Goal: Information Seeking & Learning: Learn about a topic

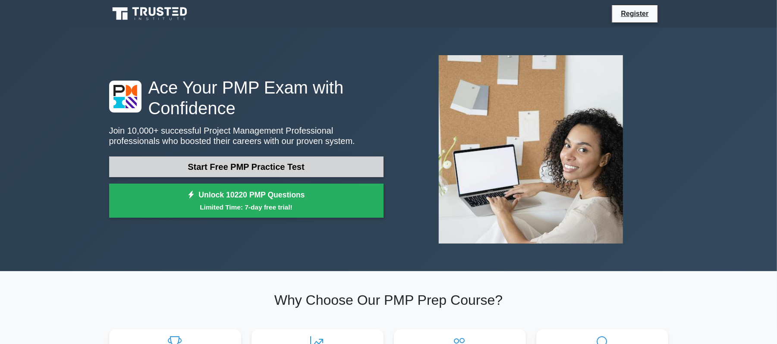
click at [336, 163] on link "Start Free PMP Practice Test" at bounding box center [246, 167] width 274 height 21
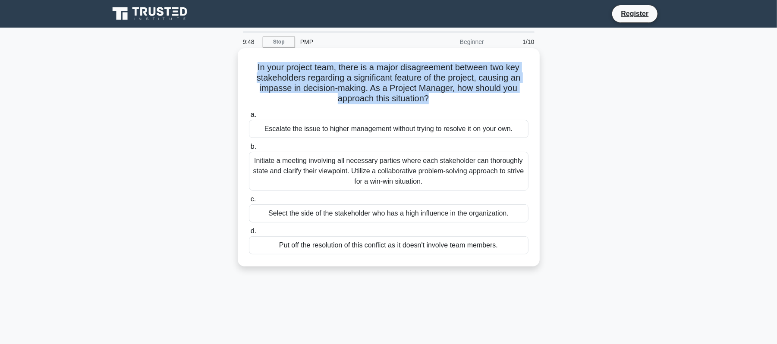
drag, startPoint x: 429, startPoint y: 100, endPoint x: 254, endPoint y: 68, distance: 177.9
click at [254, 68] on h5 "In your project team, there is a major disagreement between two key stakeholder…" at bounding box center [388, 83] width 281 height 42
click at [417, 79] on h5 "In your project team, there is a major disagreement between two key stakeholder…" at bounding box center [388, 83] width 281 height 42
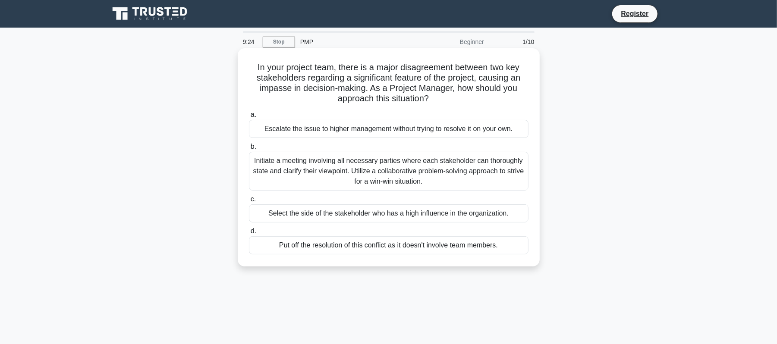
click at [465, 180] on div "Initiate a meeting involving all necessary parties where each stakeholder can t…" at bounding box center [388, 171] width 279 height 39
click at [249, 150] on input "b. Initiate a meeting involving all necessary parties where each stakeholder ca…" at bounding box center [249, 147] width 0 height 6
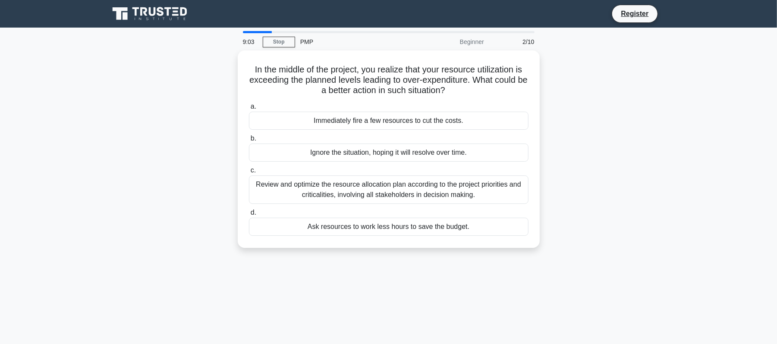
click at [351, 298] on div "9:03 Stop PMP Beginner 2/10 In the middle of the project, you realize that your…" at bounding box center [388, 246] width 569 height 431
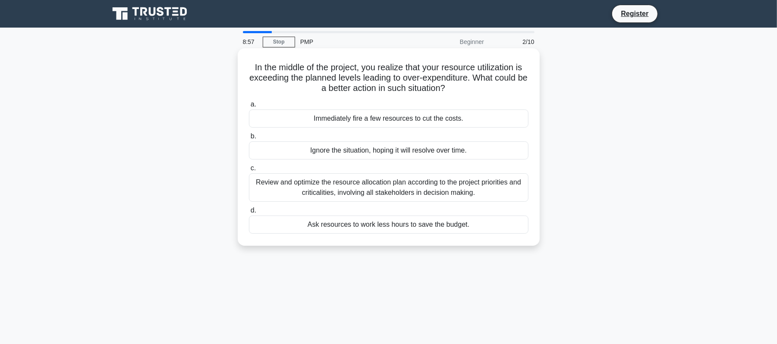
click at [408, 189] on div "Review and optimize the resource allocation plan according to the project prior…" at bounding box center [388, 187] width 279 height 28
click at [249, 171] on input "c. Review and optimize the resource allocation plan according to the project pr…" at bounding box center [249, 169] width 0 height 6
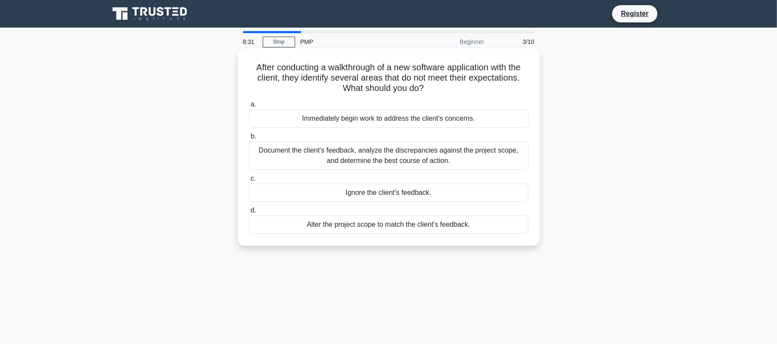
click at [471, 151] on div "Document the client's feedback, analyze the discrepancies against the project s…" at bounding box center [388, 155] width 279 height 28
click at [249, 139] on input "b. Document the client's feedback, analyze the discrepancies against the projec…" at bounding box center [249, 137] width 0 height 6
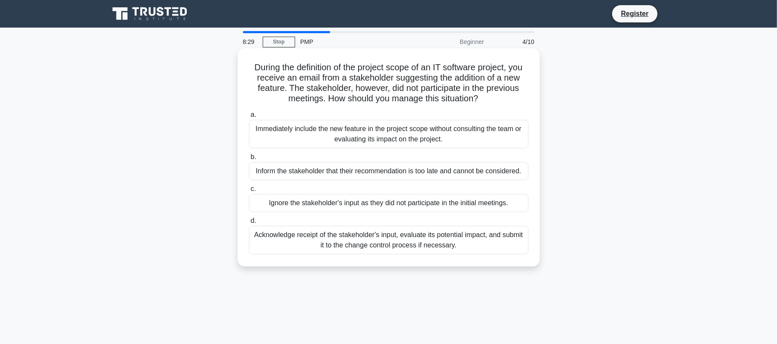
click at [369, 244] on div "Acknowledge receipt of the stakeholder's input, evaluate its potential impact, …" at bounding box center [388, 240] width 279 height 28
click at [249, 224] on input "d. Acknowledge receipt of the stakeholder's input, evaluate its potential impac…" at bounding box center [249, 221] width 0 height 6
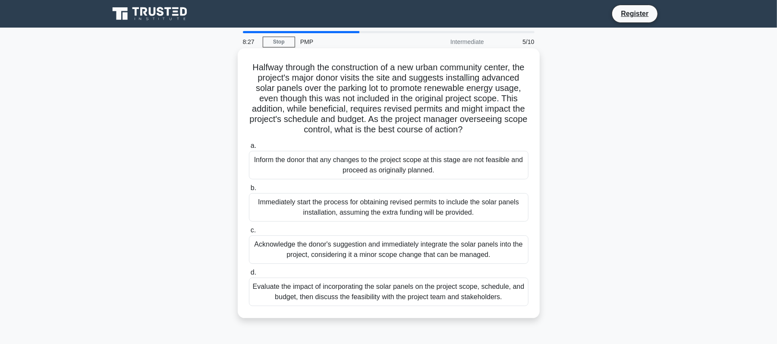
click at [355, 264] on div "Acknowledge the donor's suggestion and immediately integrate the solar panels i…" at bounding box center [388, 249] width 279 height 28
click at [249, 233] on input "c. Acknowledge the donor's suggestion and immediately integrate the solar panel…" at bounding box center [249, 231] width 0 height 6
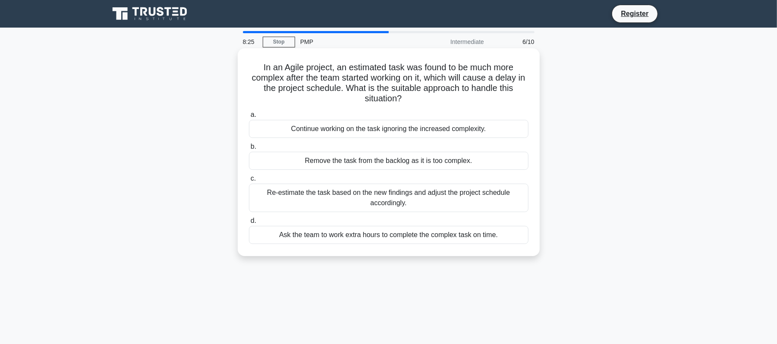
click at [379, 197] on div "Re-estimate the task based on the new findings and adjust the project schedule …" at bounding box center [388, 198] width 279 height 28
click at [249, 182] on input "c. Re-estimate the task based on the new findings and adjust the project schedu…" at bounding box center [249, 179] width 0 height 6
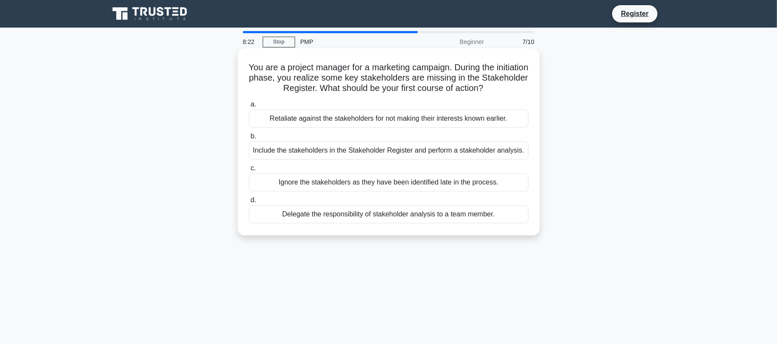
click at [392, 154] on div "Include the stakeholders in the Stakeholder Register and perform a stakeholder …" at bounding box center [388, 150] width 279 height 18
click at [249, 139] on input "b. Include the stakeholders in the Stakeholder Register and perform a stakehold…" at bounding box center [249, 137] width 0 height 6
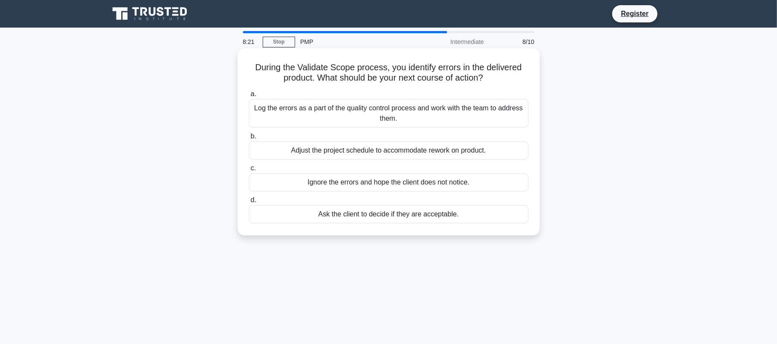
click at [394, 114] on div "Log the errors as a part of the quality control process and work with the team …" at bounding box center [388, 113] width 279 height 28
click at [249, 97] on input "a. Log the errors as a part of the quality control process and work with the te…" at bounding box center [249, 94] width 0 height 6
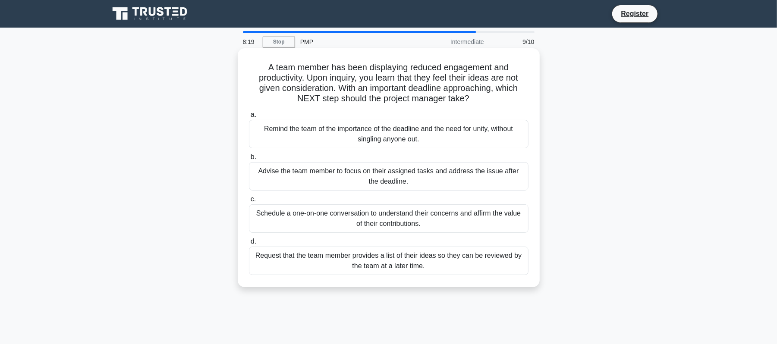
click at [359, 266] on div "Request that the team member provides a list of their ideas so they can be revi…" at bounding box center [388, 261] width 279 height 28
click at [249, 244] on input "d. Request that the team member provides a list of their ideas so they can be r…" at bounding box center [249, 242] width 0 height 6
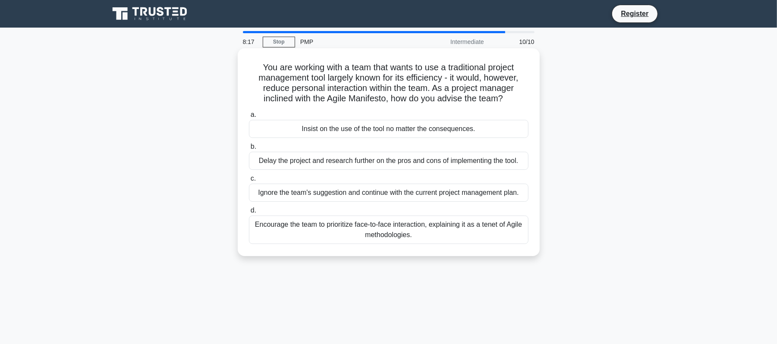
click at [342, 232] on div "Encourage the team to prioritize face-to-face interaction, explaining it as a t…" at bounding box center [388, 230] width 279 height 28
click at [249, 213] on input "d. Encourage the team to prioritize face-to-face interaction, explaining it as …" at bounding box center [249, 211] width 0 height 6
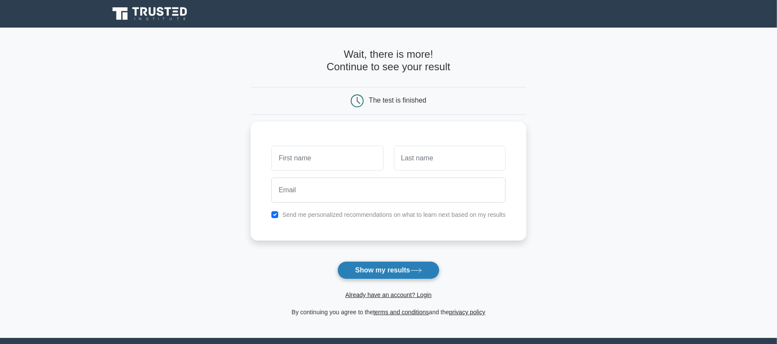
click at [399, 266] on button "Show my results" at bounding box center [388, 270] width 102 height 18
click at [555, 273] on main "Wait, there is more! Continue to see your result The test is finished and the" at bounding box center [388, 183] width 777 height 310
click at [342, 152] on input "text" at bounding box center [327, 156] width 112 height 25
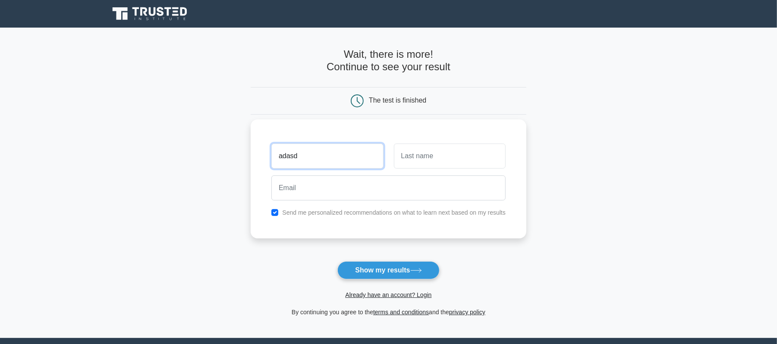
type input "adasd"
type input "adsd"
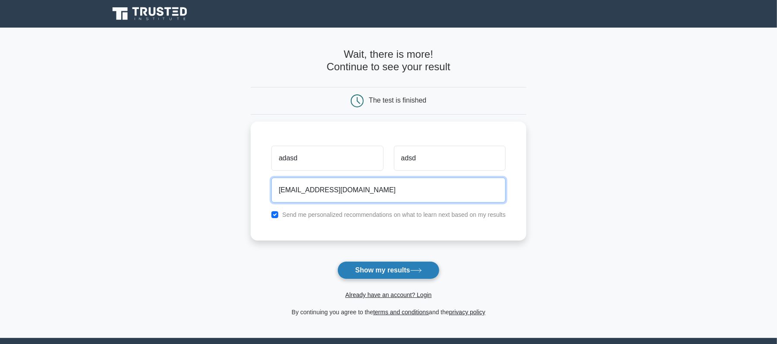
type input "123asd@gmail.com"
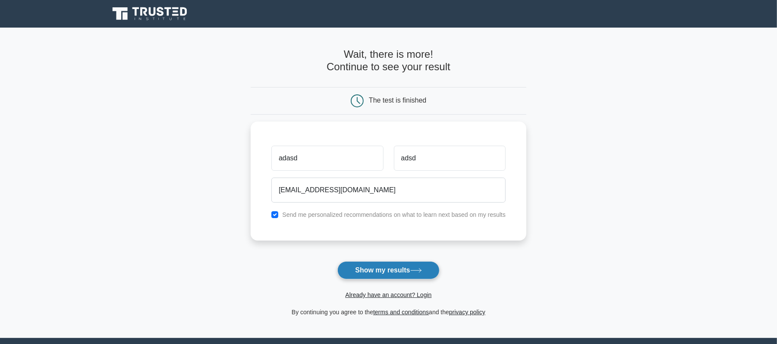
click at [362, 269] on button "Show my results" at bounding box center [388, 270] width 102 height 18
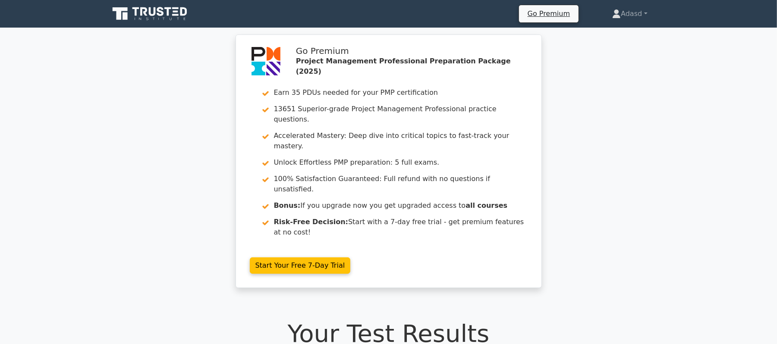
scroll to position [0, 0]
